Goal: Navigation & Orientation: Find specific page/section

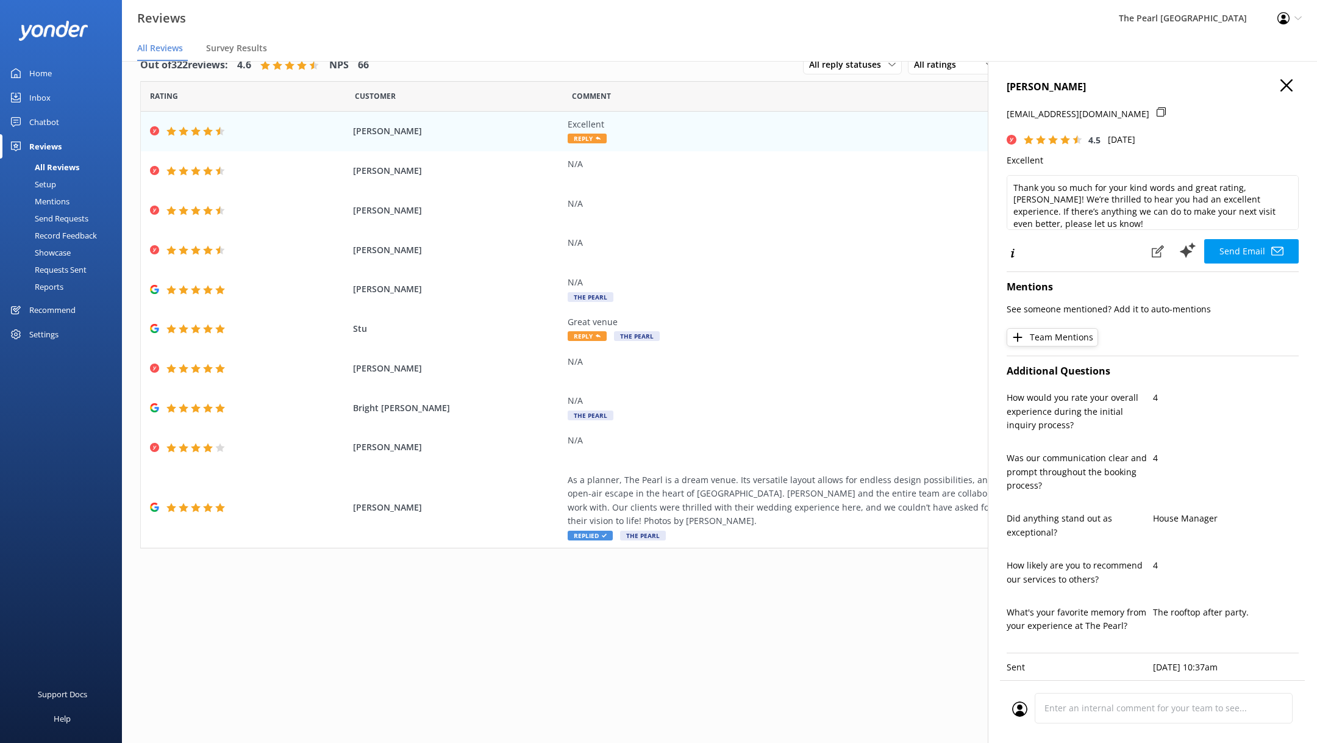
scroll to position [24, 0]
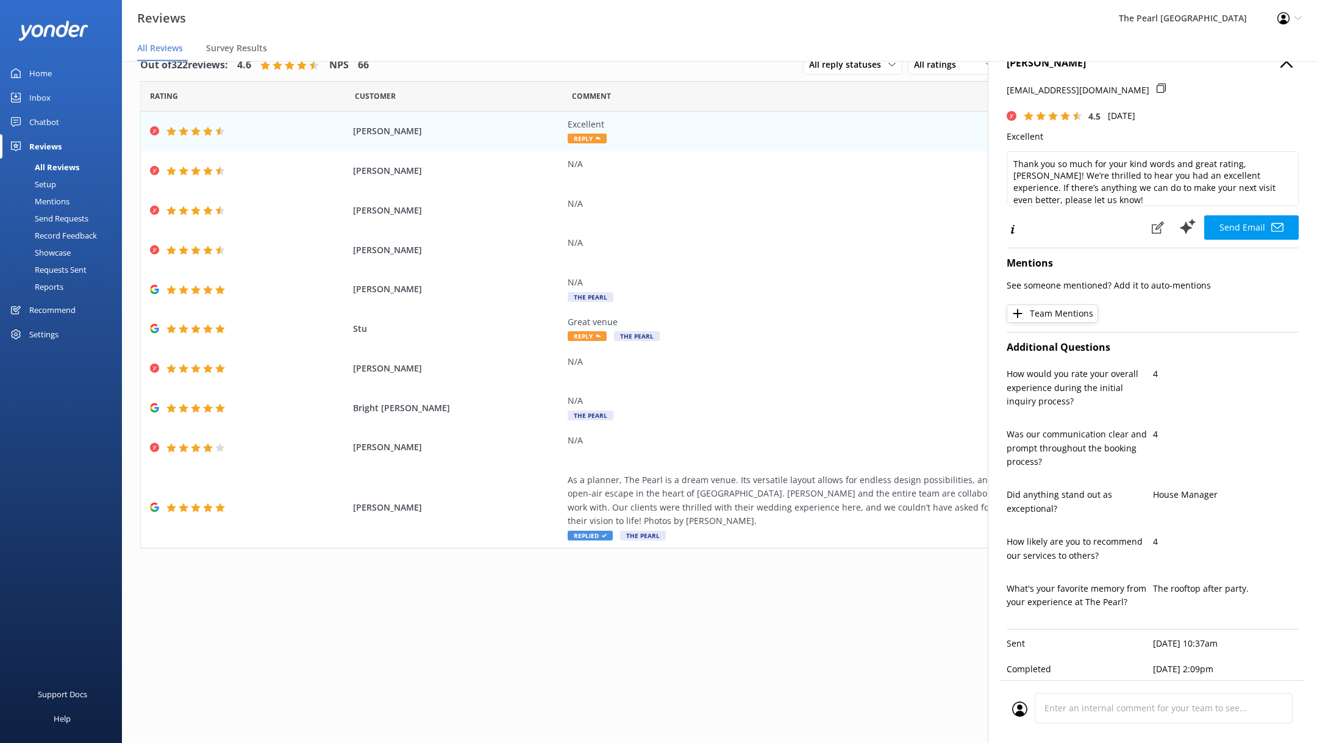
click at [49, 165] on div "All Reviews" at bounding box center [43, 167] width 72 height 17
click at [53, 288] on div "Reports" at bounding box center [35, 286] width 56 height 17
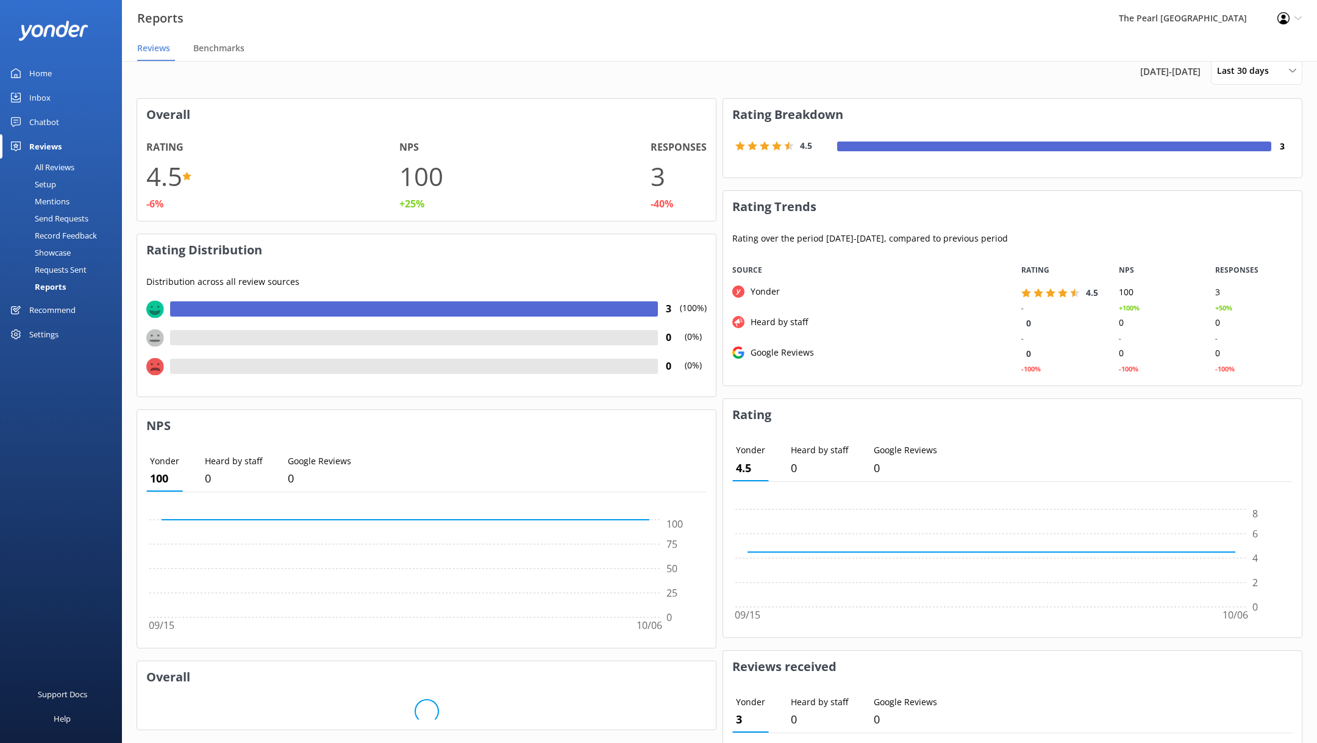
scroll to position [26, 0]
